Goal: Task Accomplishment & Management: Manage account settings

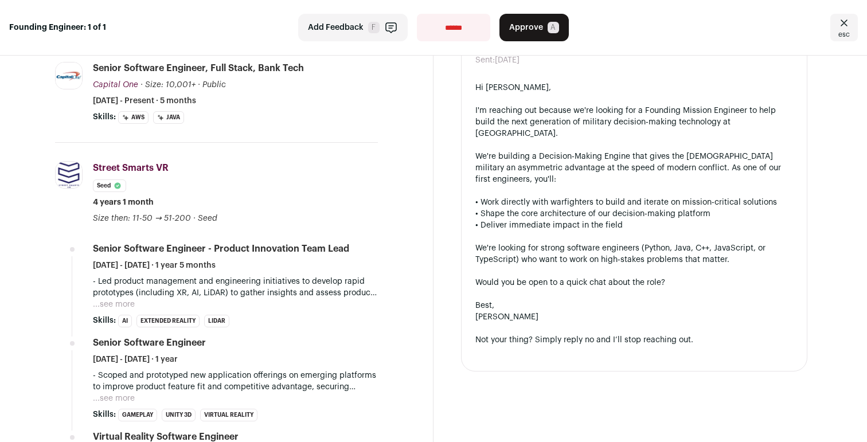
scroll to position [412, 0]
click at [121, 299] on button "...see more" at bounding box center [114, 303] width 42 height 11
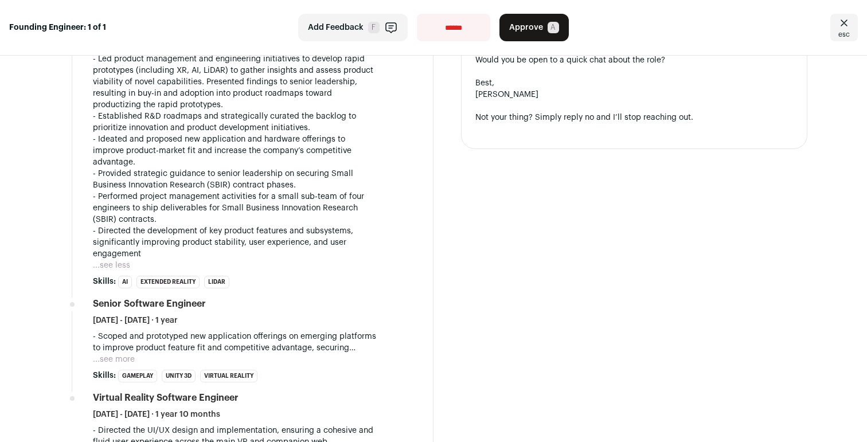
scroll to position [658, 0]
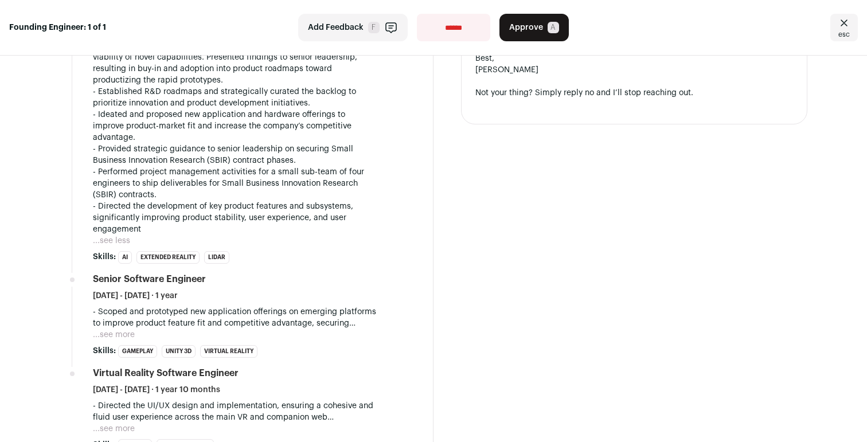
click at [118, 329] on button "...see more" at bounding box center [114, 334] width 42 height 11
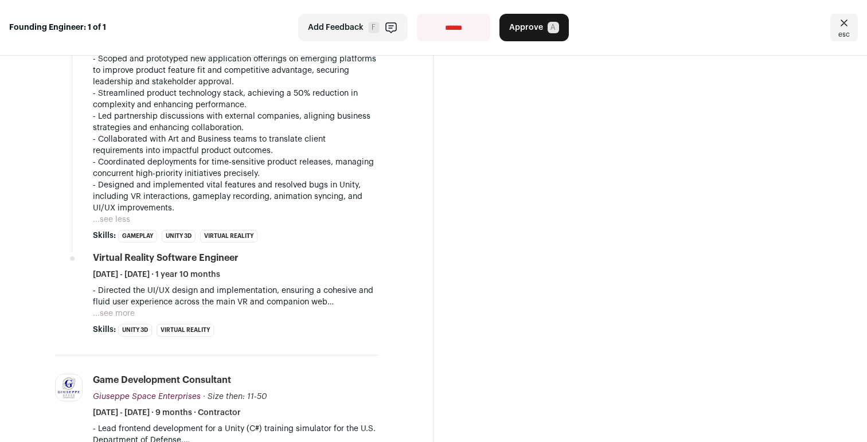
scroll to position [912, 0]
click at [128, 307] on button "...see more" at bounding box center [114, 312] width 42 height 11
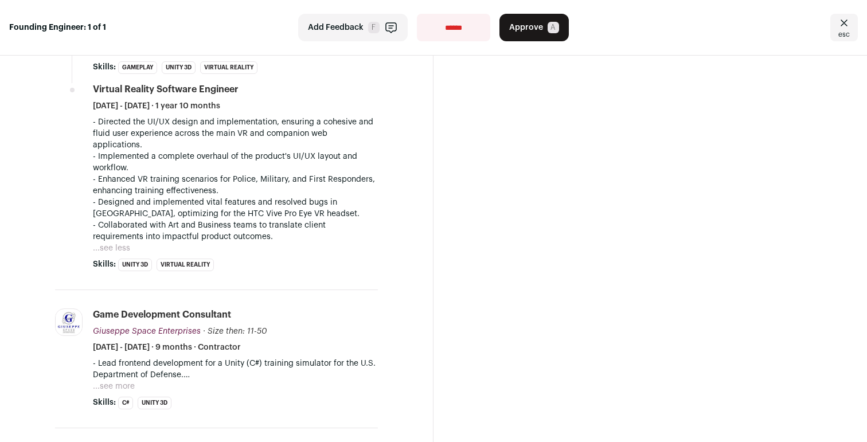
scroll to position [1093, 0]
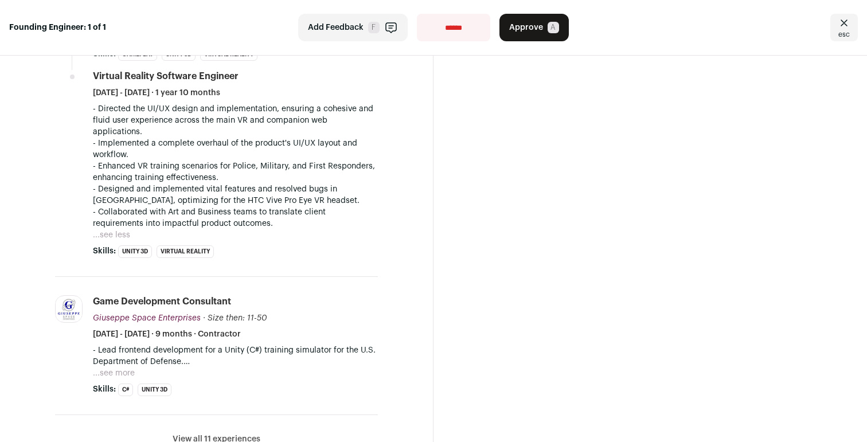
click at [128, 345] on p "- Lead frontend development for a Unity (C#) training simulator for the U.S. De…" at bounding box center [235, 356] width 285 height 23
click at [128, 368] on button "...see more" at bounding box center [114, 373] width 42 height 11
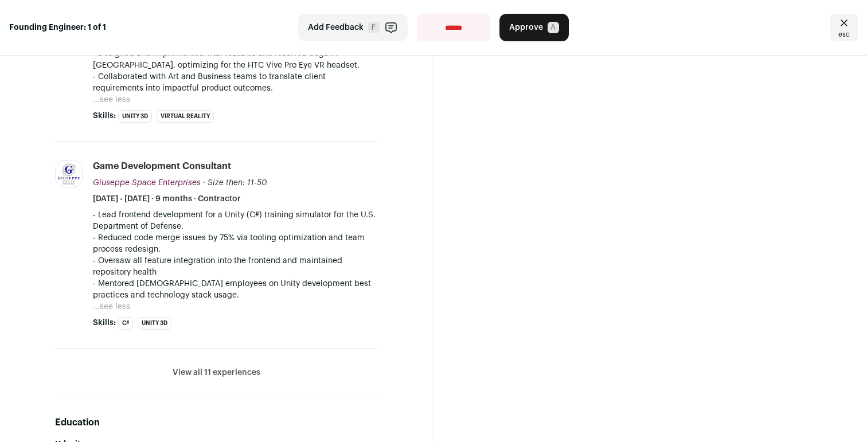
scroll to position [1252, 0]
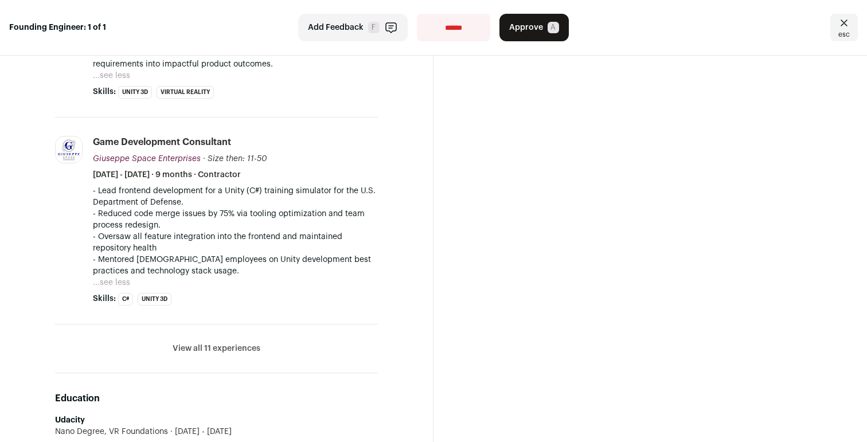
click at [195, 343] on button "View all 11 experiences" at bounding box center [217, 348] width 88 height 11
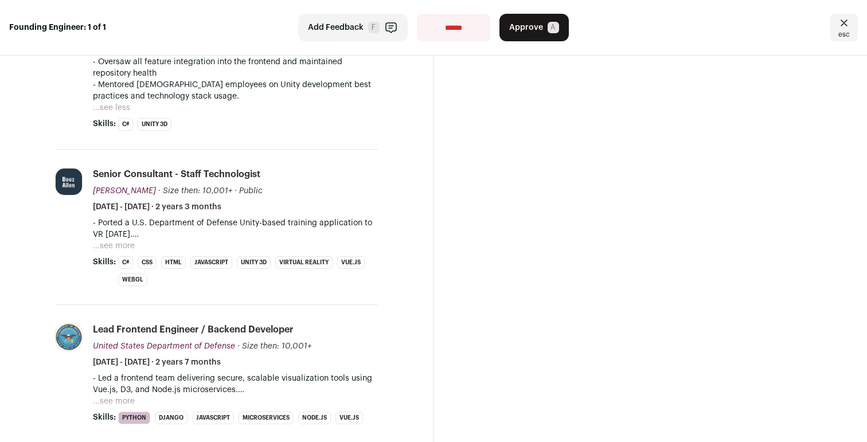
scroll to position [1455, 0]
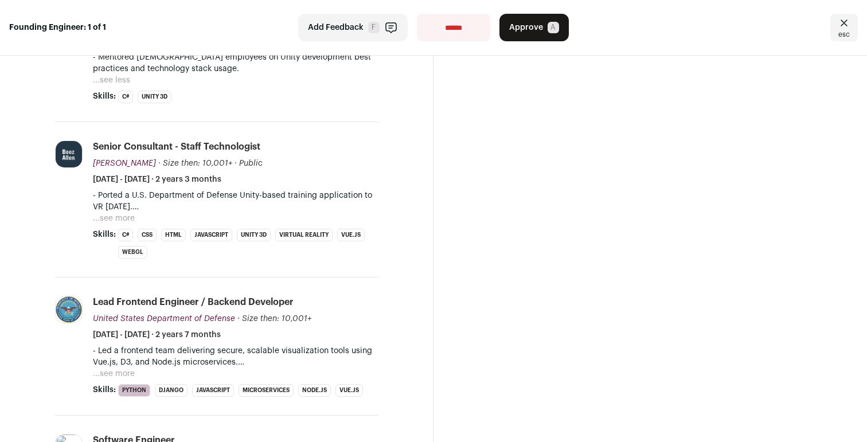
click at [131, 368] on button "...see more" at bounding box center [114, 373] width 42 height 11
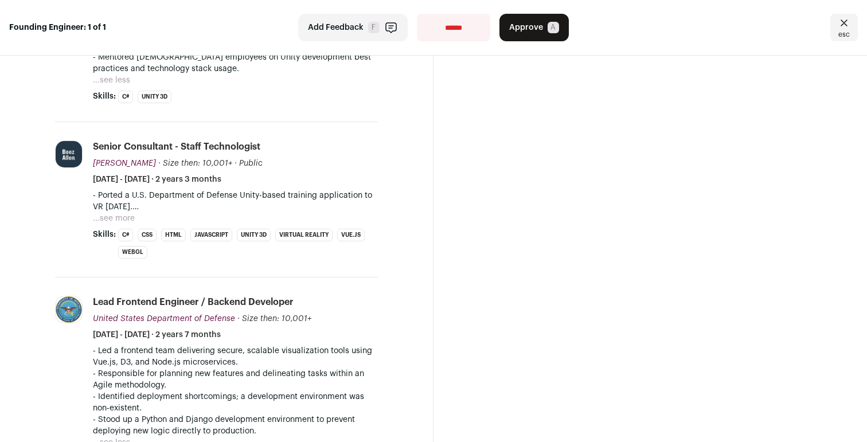
click at [131, 213] on button "...see more" at bounding box center [114, 218] width 42 height 11
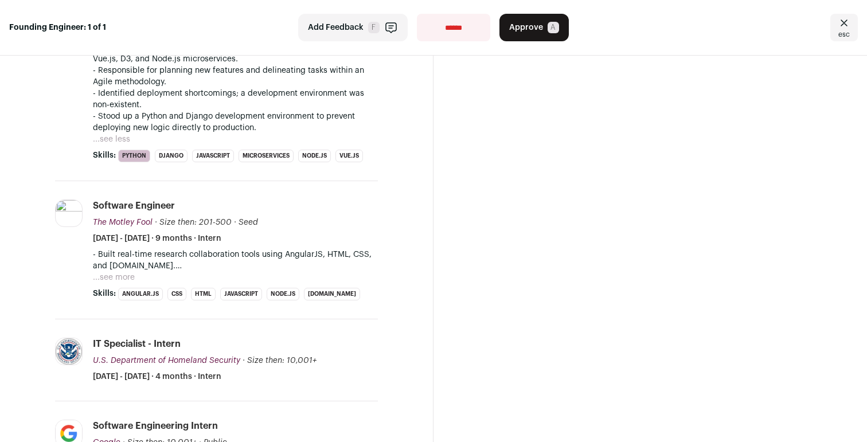
scroll to position [1877, 0]
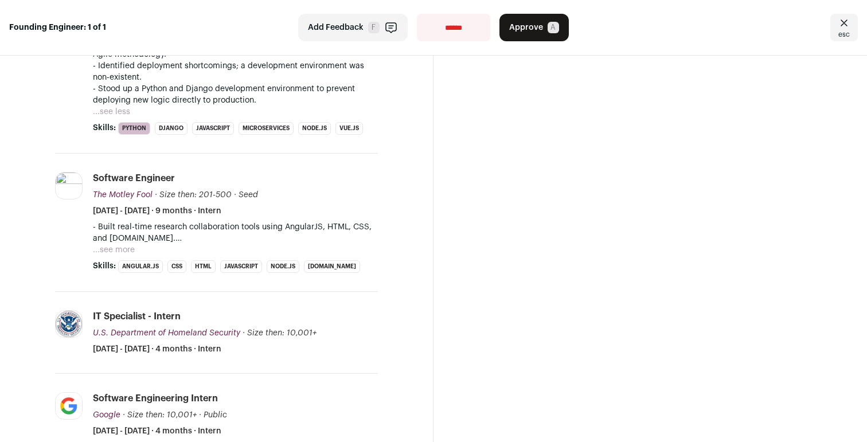
click at [127, 244] on button "...see more" at bounding box center [114, 249] width 42 height 11
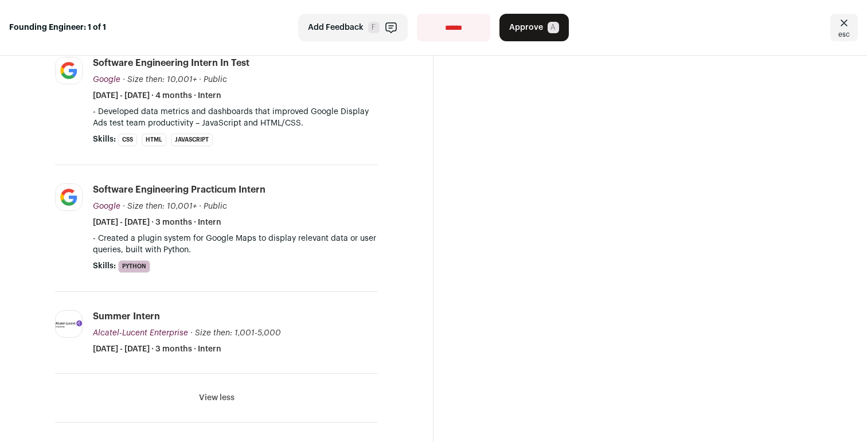
scroll to position [2421, 0]
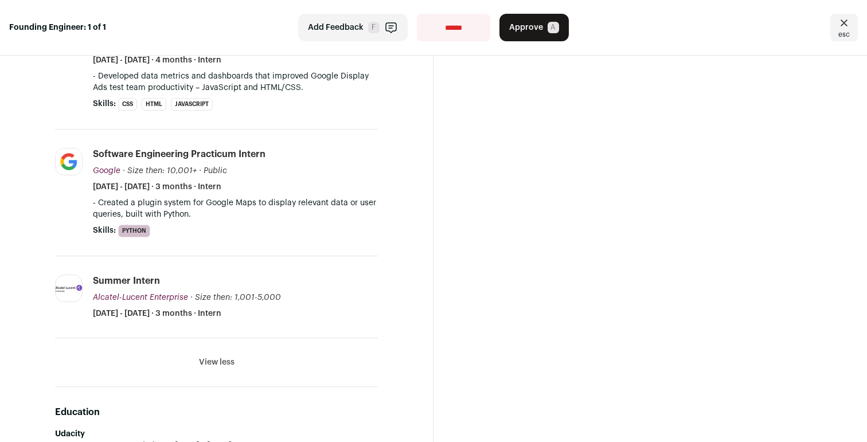
click at [222, 357] on button "View less" at bounding box center [217, 362] width 36 height 11
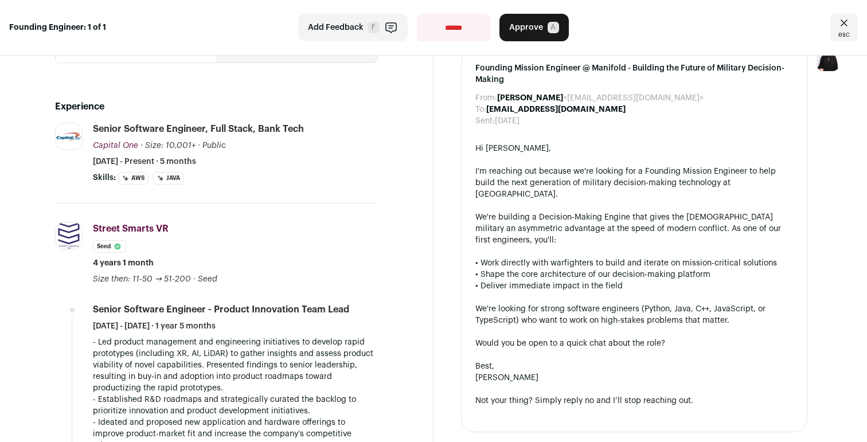
scroll to position [0, 0]
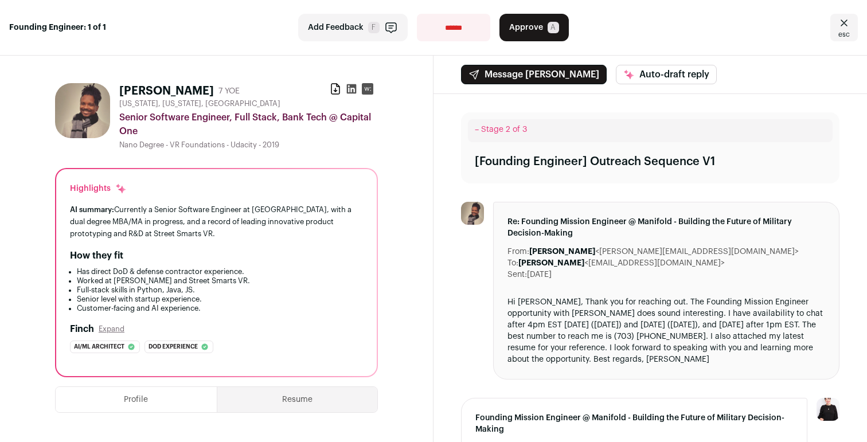
click at [540, 33] on button "Approve A" at bounding box center [534, 28] width 69 height 28
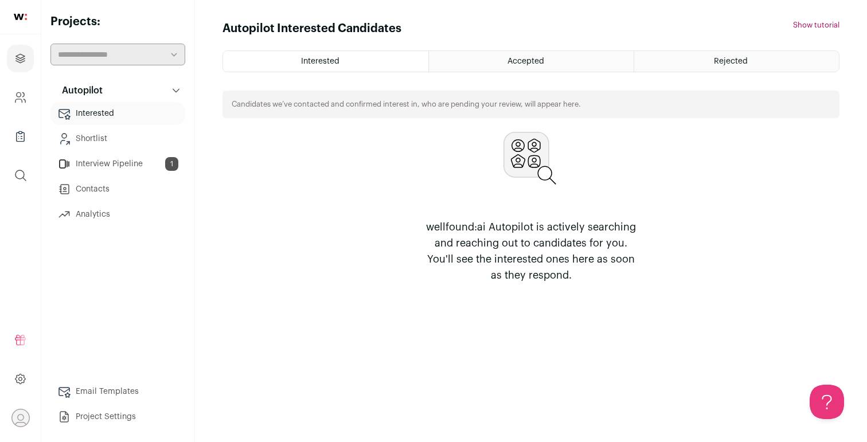
click at [120, 177] on ul "Interested Shortlist Interview Pipeline 1 Contacts Analytics" at bounding box center [117, 164] width 135 height 124
click at [123, 169] on link "Interview Pipeline 1" at bounding box center [117, 164] width 135 height 23
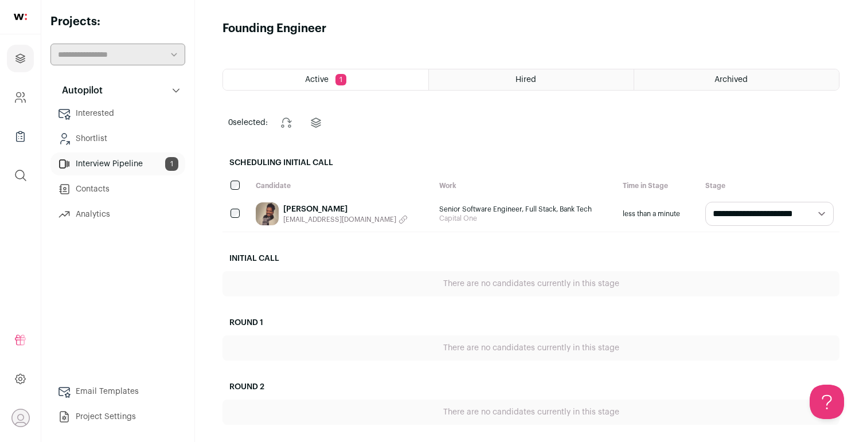
click at [774, 220] on select "**********" at bounding box center [770, 214] width 128 height 24
click at [706, 202] on select "**********" at bounding box center [770, 214] width 128 height 24
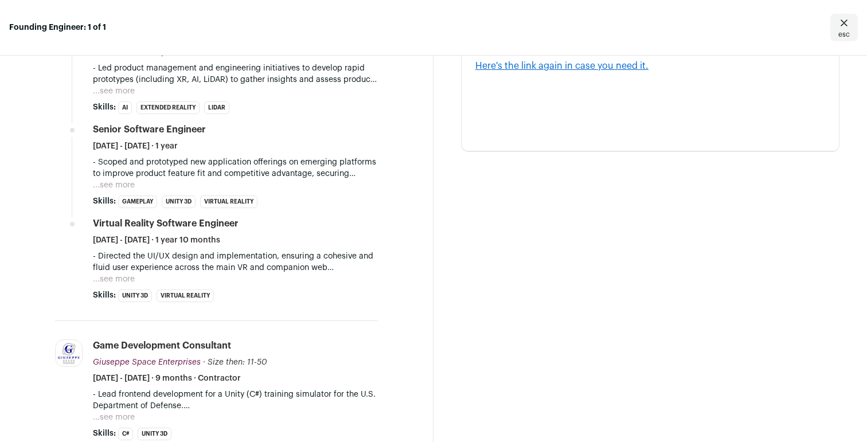
scroll to position [761, 0]
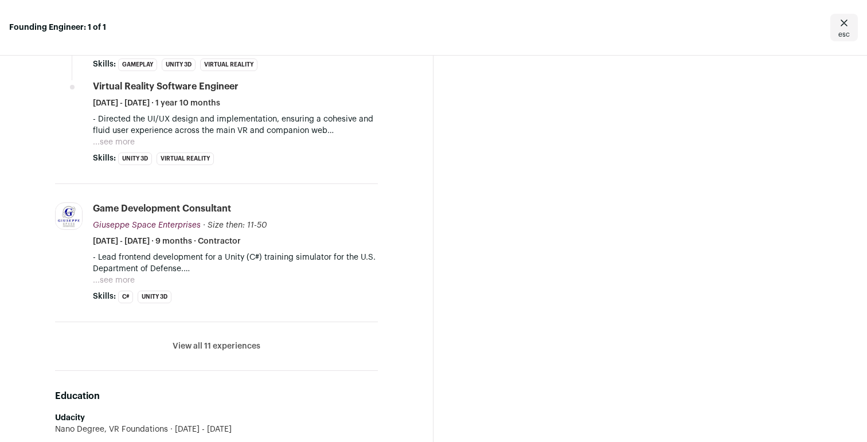
click at [230, 358] on li "View all 11 experiences View less" at bounding box center [216, 346] width 323 height 49
click at [231, 351] on button "View all 11 experiences" at bounding box center [217, 346] width 88 height 11
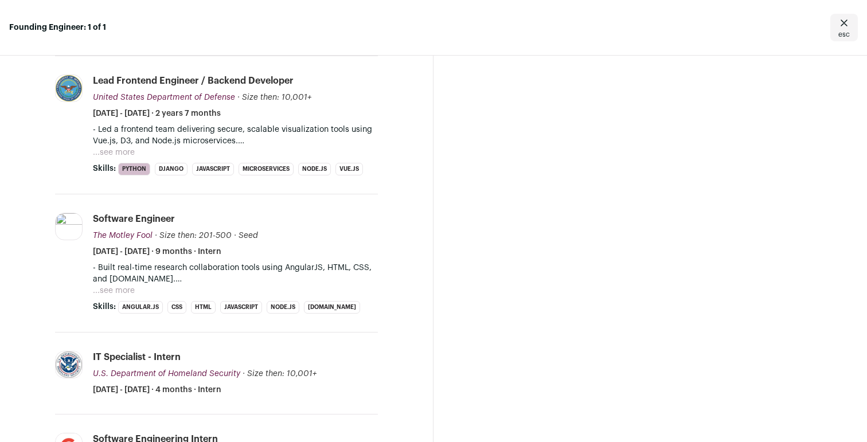
scroll to position [1217, 0]
